Goal: Information Seeking & Learning: Compare options

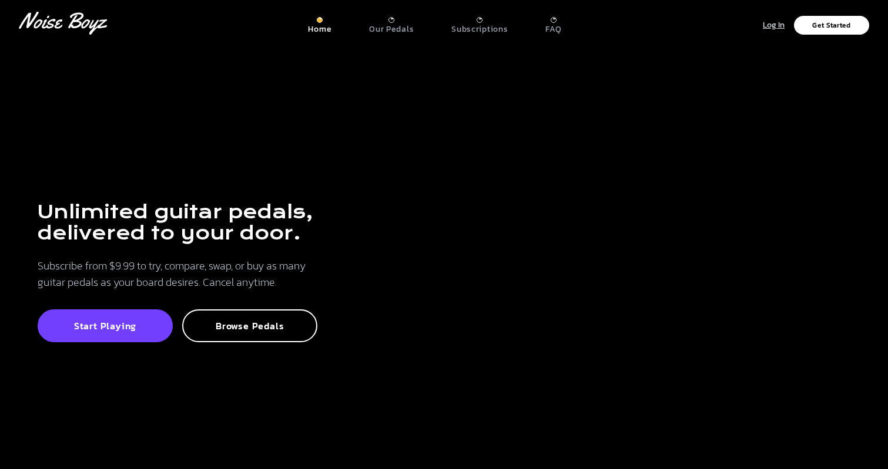
click at [779, 21] on p "Log In" at bounding box center [774, 26] width 22 height 14
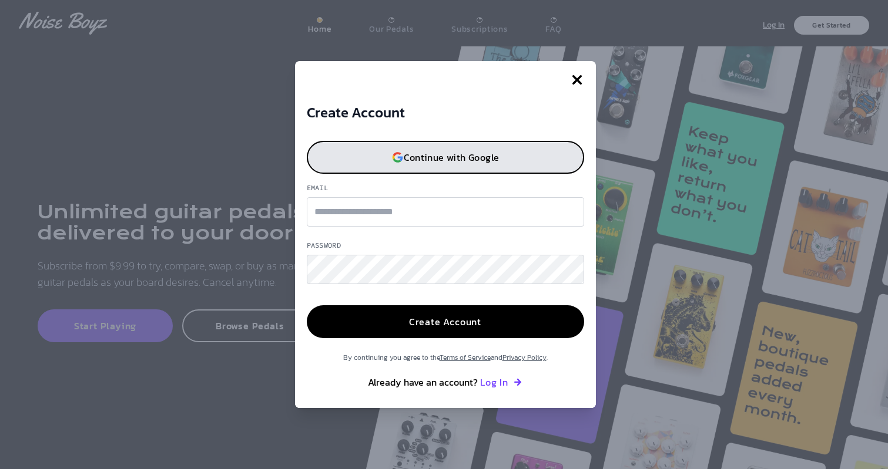
click at [414, 162] on p "Continue with Google" at bounding box center [452, 157] width 96 height 9
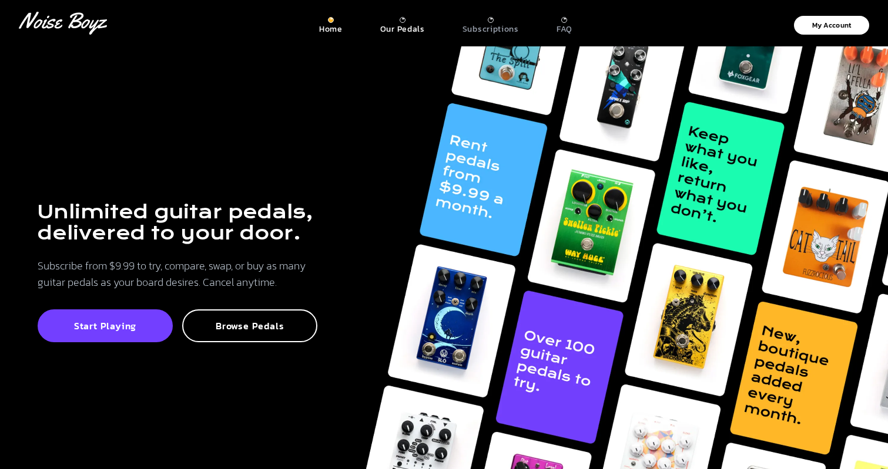
click at [400, 24] on p "Our Pedals" at bounding box center [402, 29] width 45 height 11
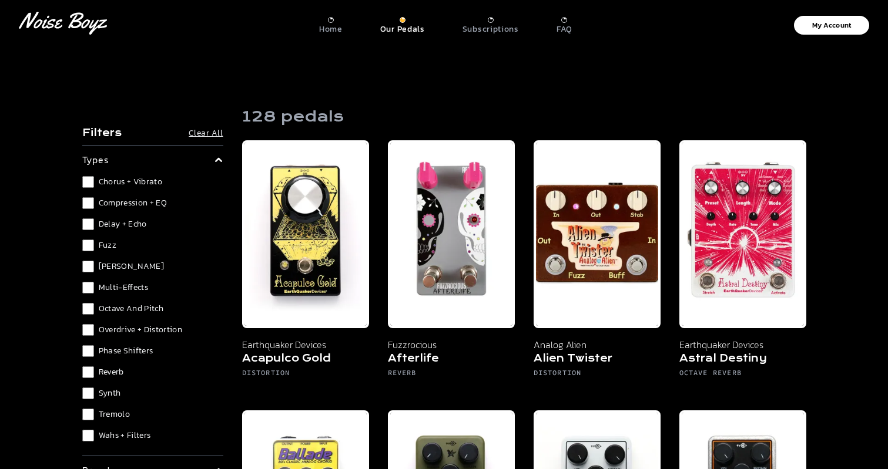
click at [100, 134] on h4 "Filters" at bounding box center [101, 133] width 39 height 14
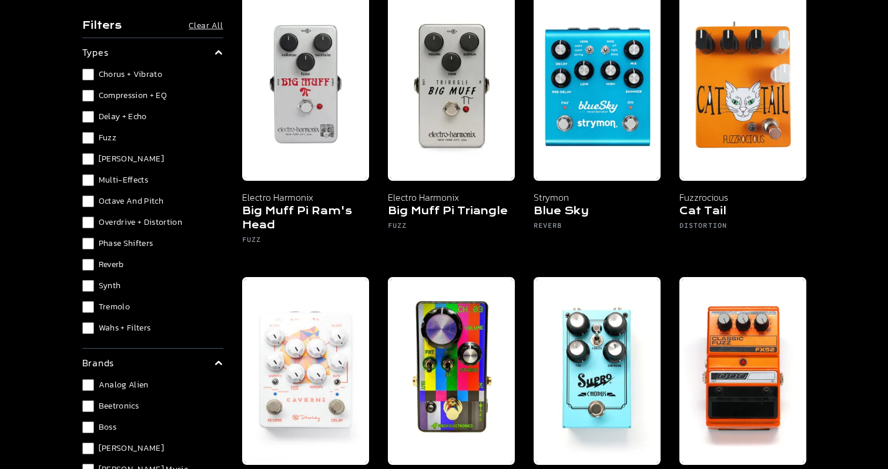
scroll to position [764, 0]
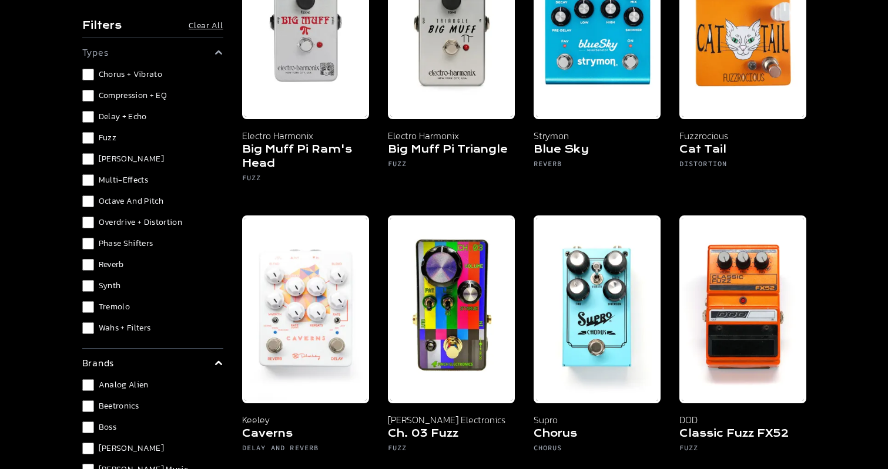
click at [108, 163] on span "Looper" at bounding box center [132, 159] width 66 height 12
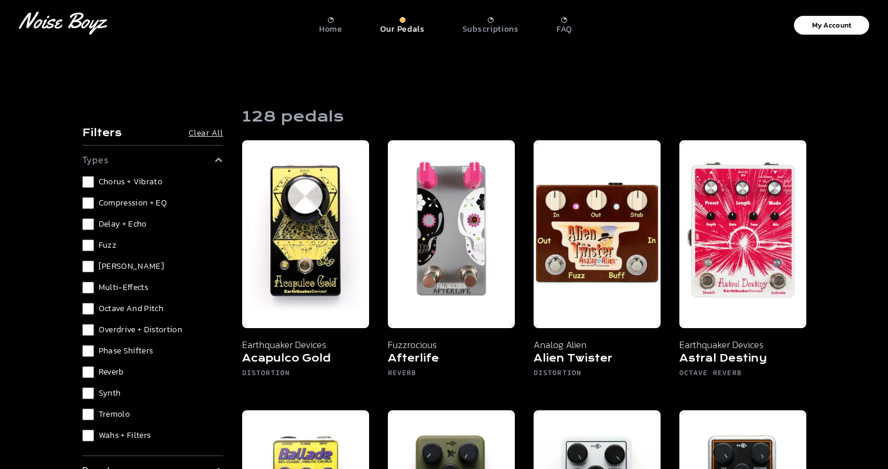
click at [129, 307] on span "Octave and Pitch" at bounding box center [131, 309] width 65 height 12
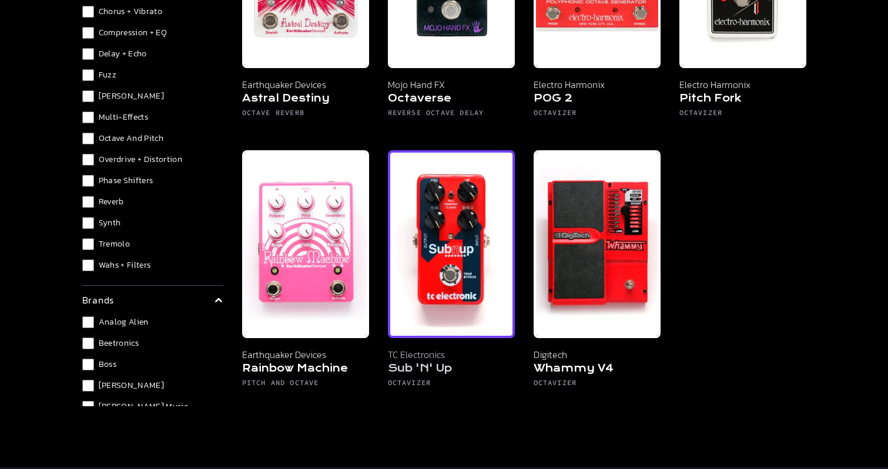
scroll to position [59, 0]
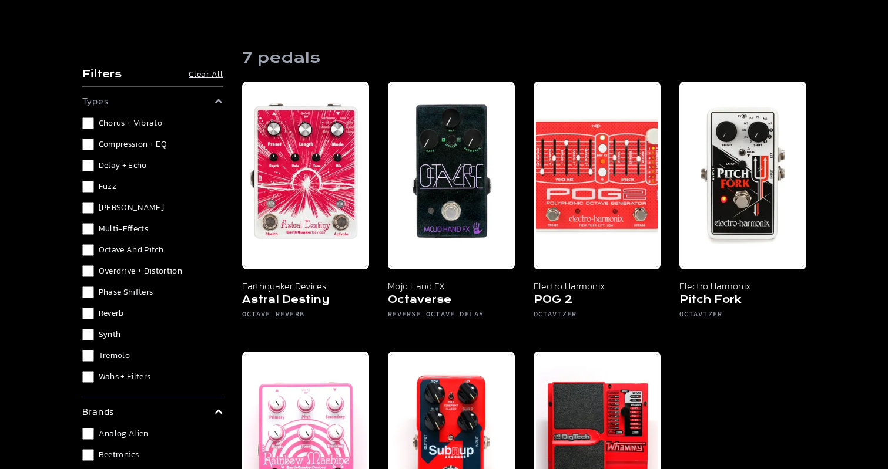
click at [107, 249] on span "Octave and Pitch" at bounding box center [131, 250] width 65 height 12
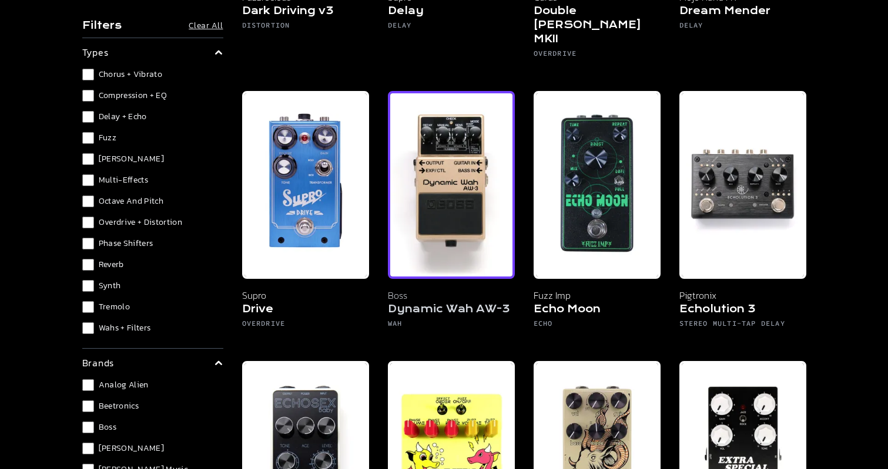
scroll to position [2056, 0]
